Goal: Communication & Community: Answer question/provide support

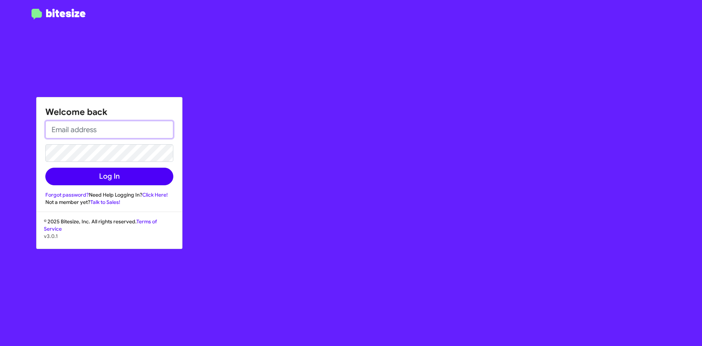
type input "[EMAIL_ADDRESS][DOMAIN_NAME]"
click at [102, 180] on button "Log In" at bounding box center [109, 176] width 128 height 18
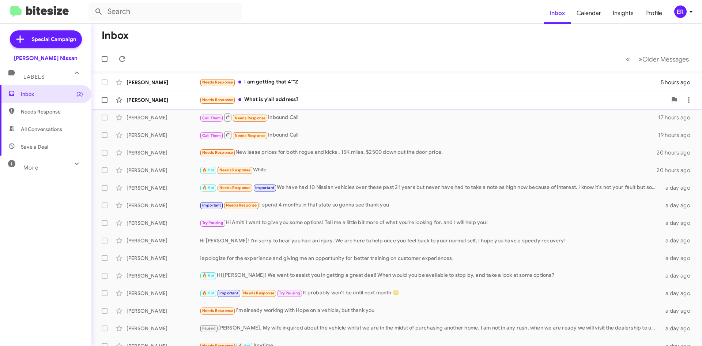
click at [295, 102] on div "Needs Response What is y'all address?" at bounding box center [433, 99] width 467 height 8
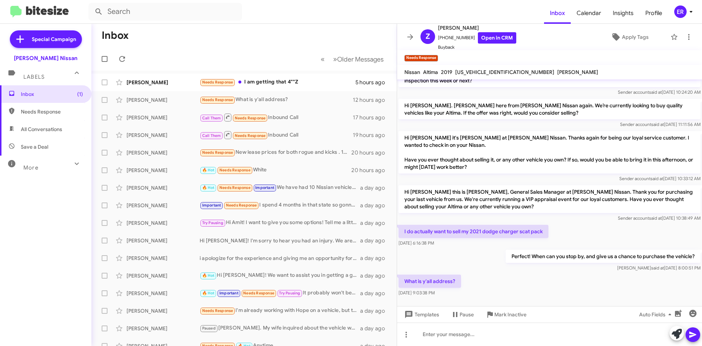
scroll to position [376, 0]
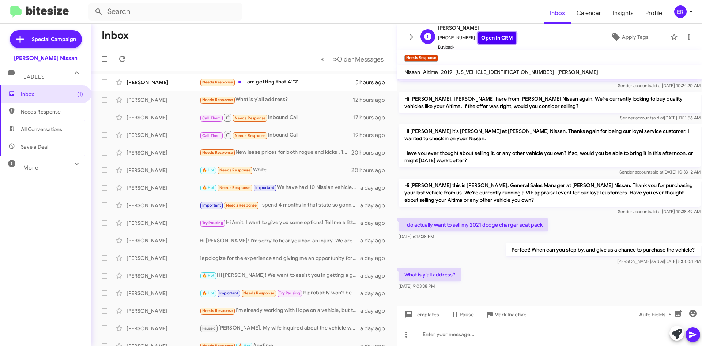
click at [503, 40] on link "Open in CRM" at bounding box center [497, 37] width 38 height 11
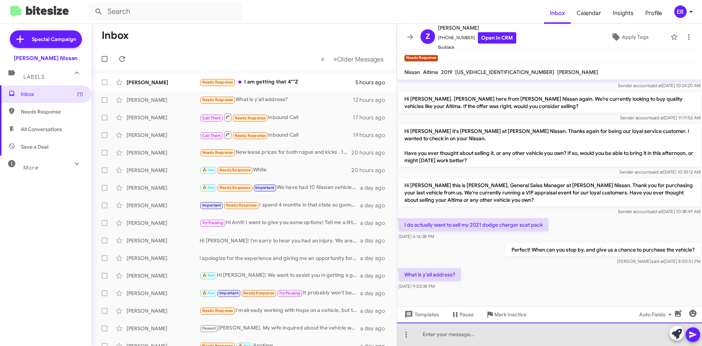
click at [493, 339] on div at bounding box center [549, 333] width 305 height 23
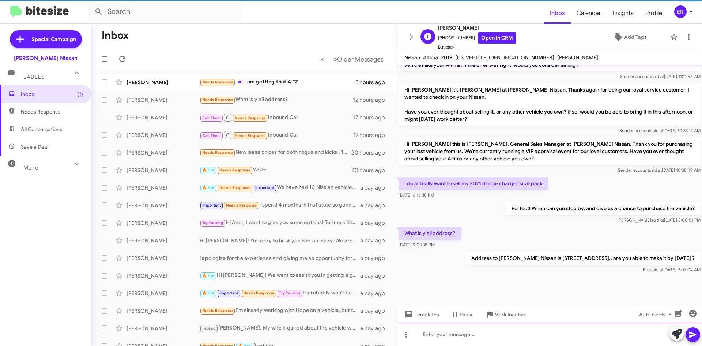
scroll to position [388, 0]
